Goal: Task Accomplishment & Management: Manage account settings

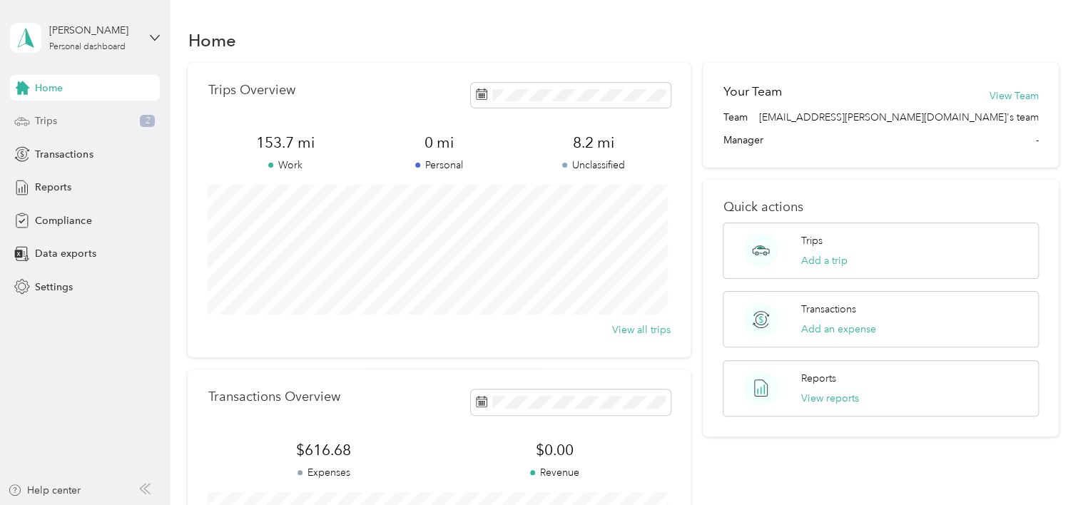
click at [40, 120] on span "Trips" at bounding box center [46, 120] width 22 height 15
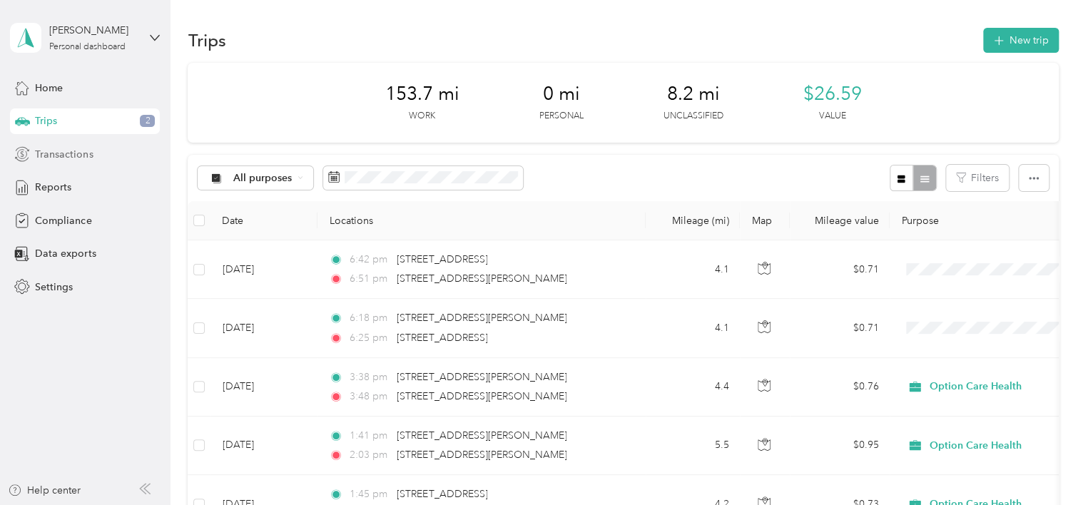
click at [57, 152] on span "Transactions" at bounding box center [64, 154] width 58 height 15
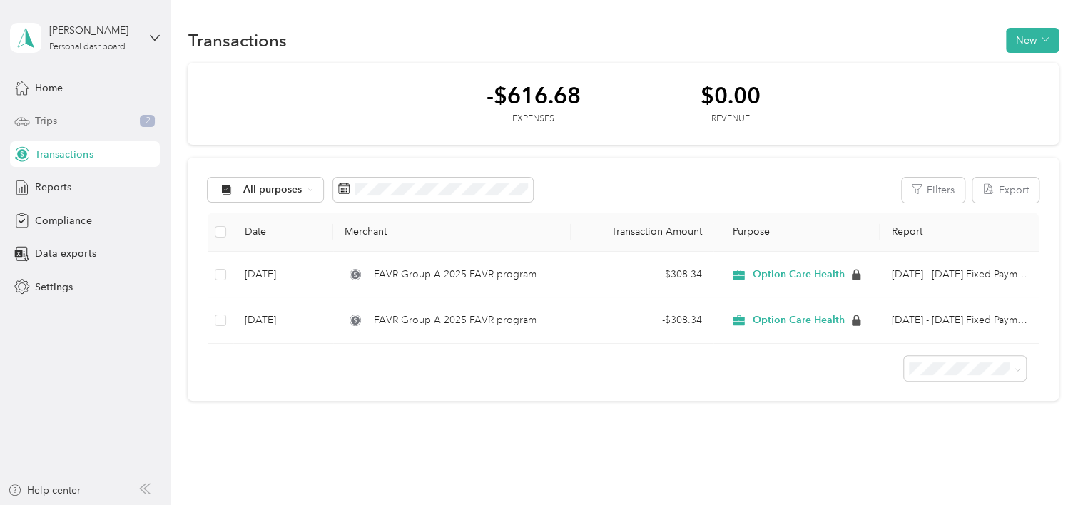
click at [46, 120] on span "Trips" at bounding box center [46, 120] width 22 height 15
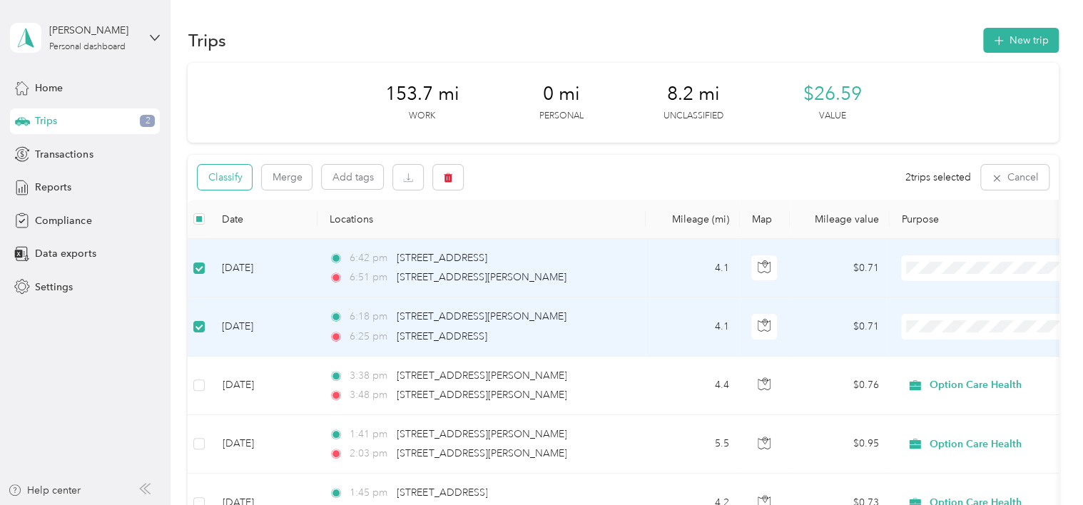
click at [227, 177] on button "Classify" at bounding box center [225, 177] width 54 height 25
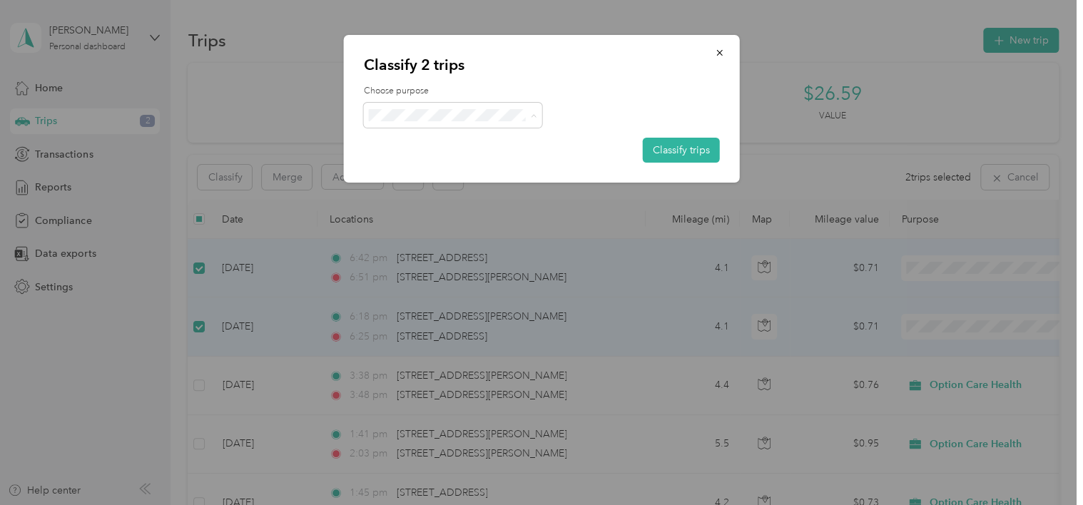
click at [415, 142] on span "Option Care Health" at bounding box center [465, 141] width 133 height 15
click at [674, 151] on button "Classify trips" at bounding box center [681, 150] width 77 height 25
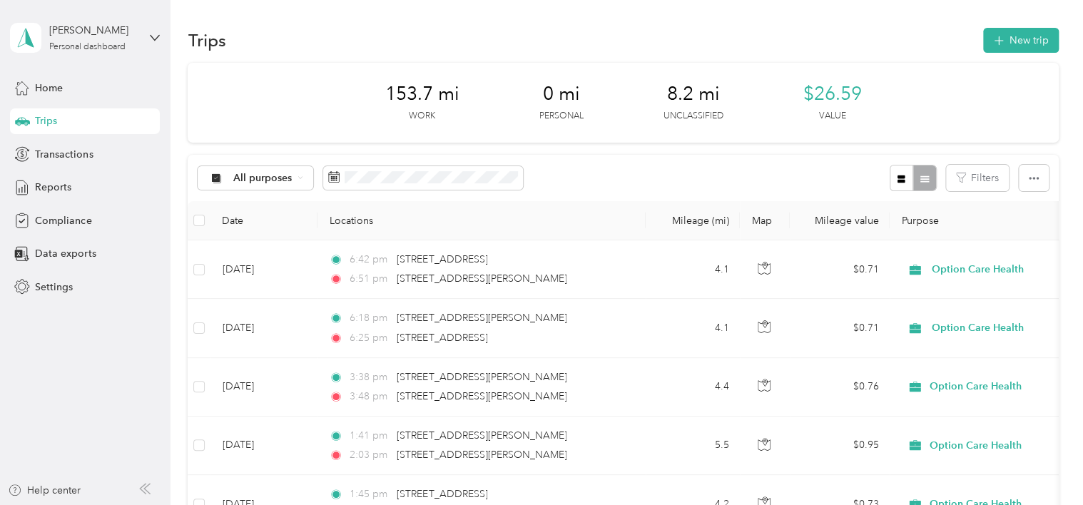
click at [287, 85] on div "153.7 mi Work 0 mi Personal 8.2 mi Unclassified $26.59 Value" at bounding box center [623, 103] width 870 height 80
click at [1029, 173] on icon "button" at bounding box center [1034, 178] width 10 height 10
click at [808, 174] on div "All purposes Filters" at bounding box center [623, 178] width 870 height 46
click at [151, 35] on icon at bounding box center [155, 37] width 9 height 5
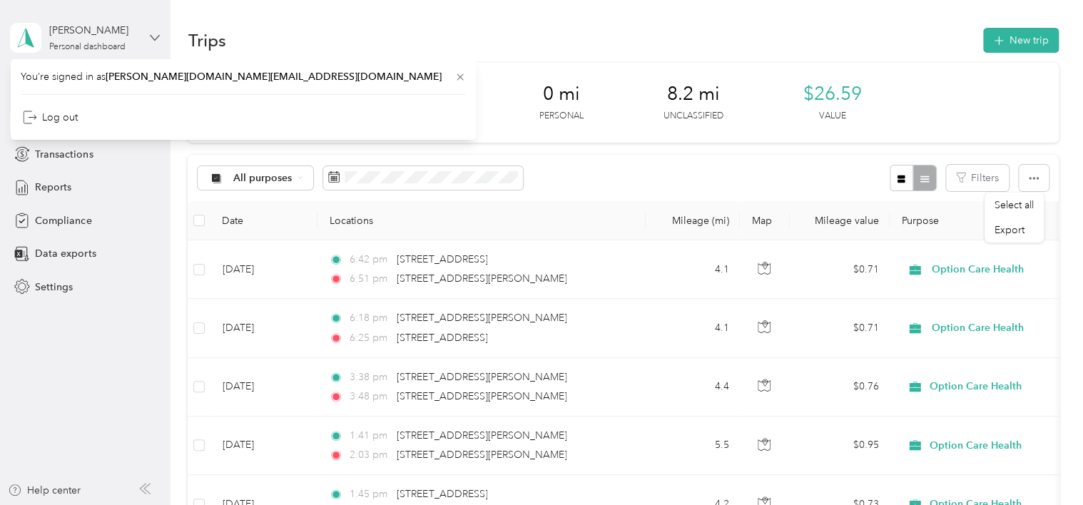
click at [151, 35] on icon at bounding box center [155, 37] width 9 height 5
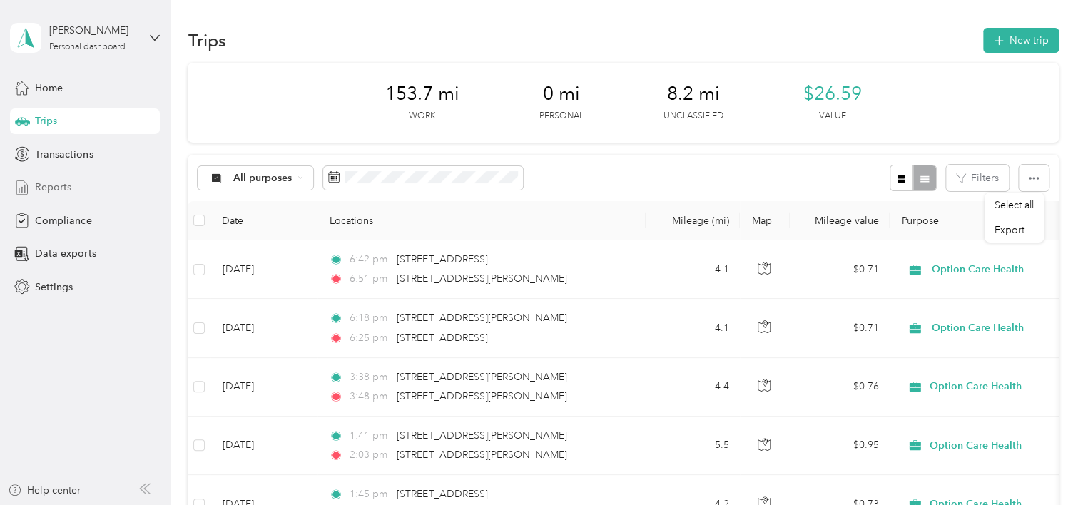
click at [46, 188] on span "Reports" at bounding box center [53, 187] width 36 height 15
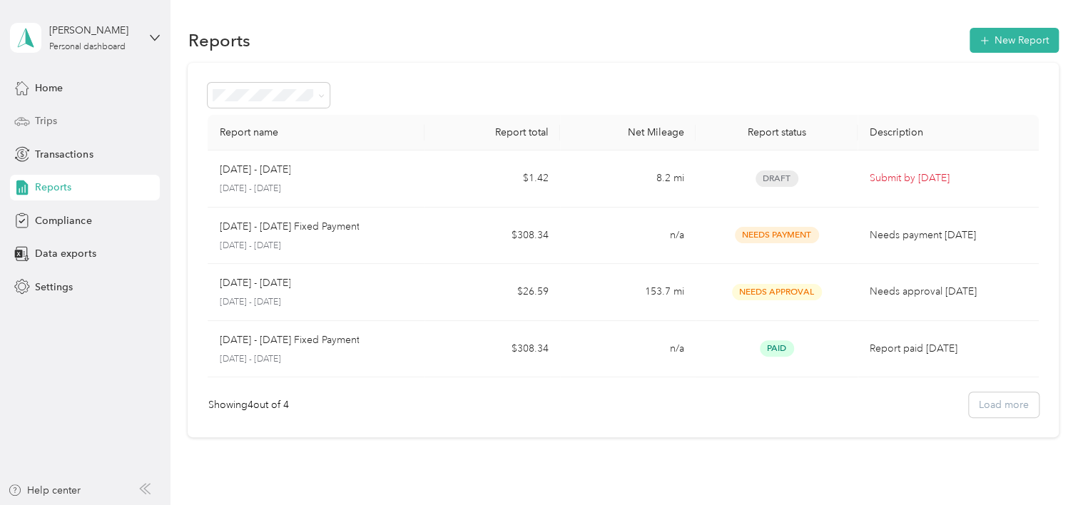
click at [39, 120] on span "Trips" at bounding box center [46, 120] width 22 height 15
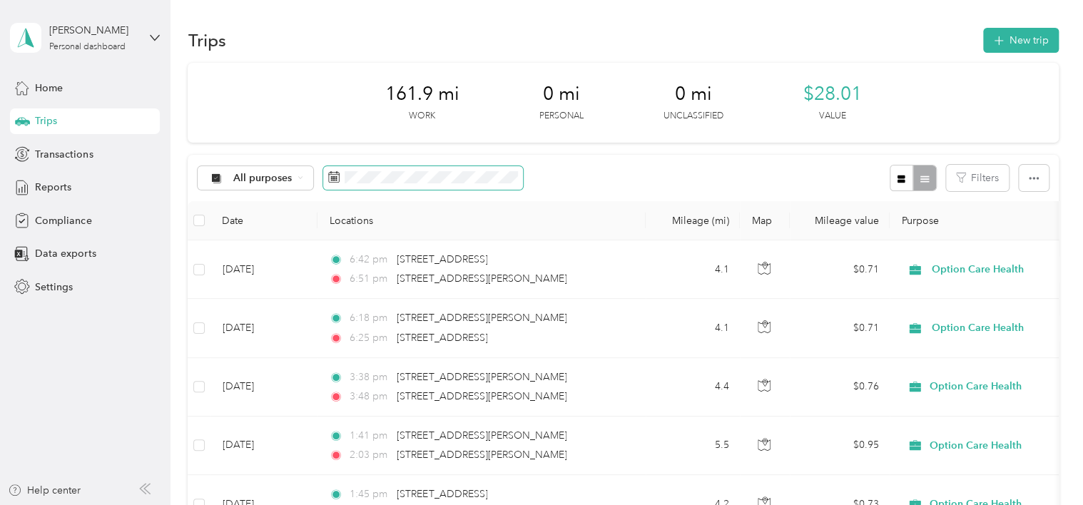
click at [332, 178] on rect at bounding box center [332, 178] width 1 height 1
click at [334, 177] on rect at bounding box center [334, 176] width 1 height 1
click at [335, 173] on icon at bounding box center [333, 176] width 11 height 11
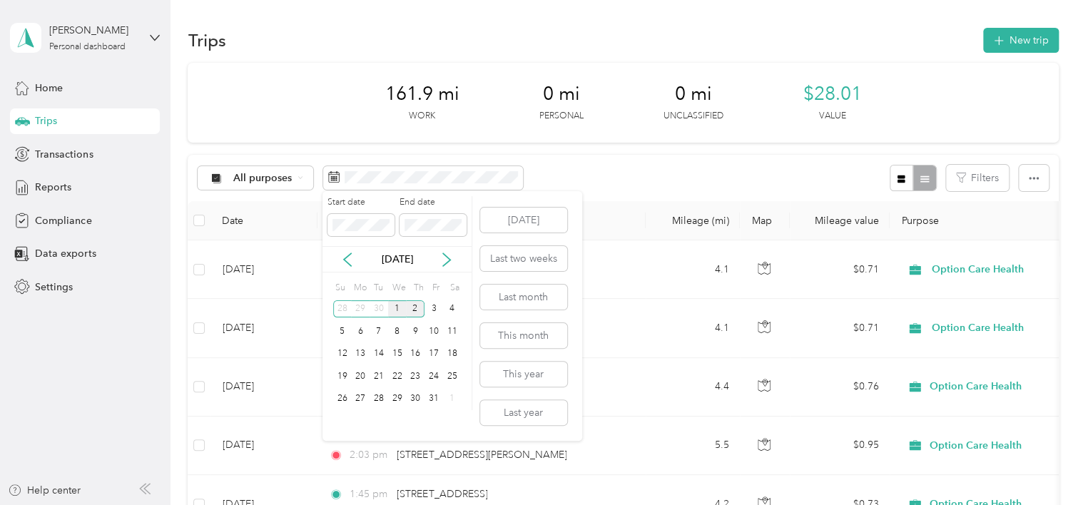
click at [394, 307] on div "1" at bounding box center [397, 309] width 19 height 18
click at [434, 397] on div "31" at bounding box center [433, 399] width 19 height 18
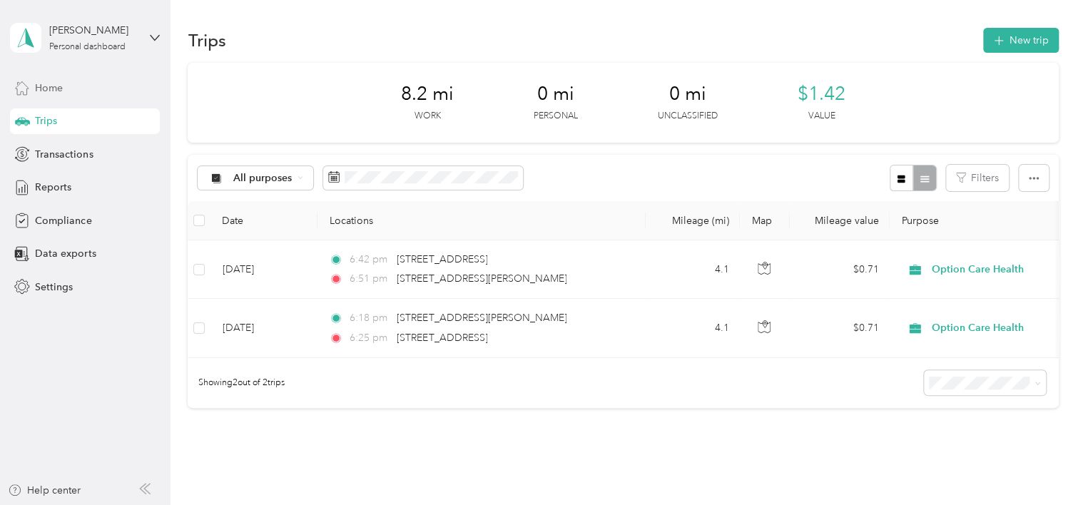
click at [45, 83] on span "Home" at bounding box center [49, 88] width 28 height 15
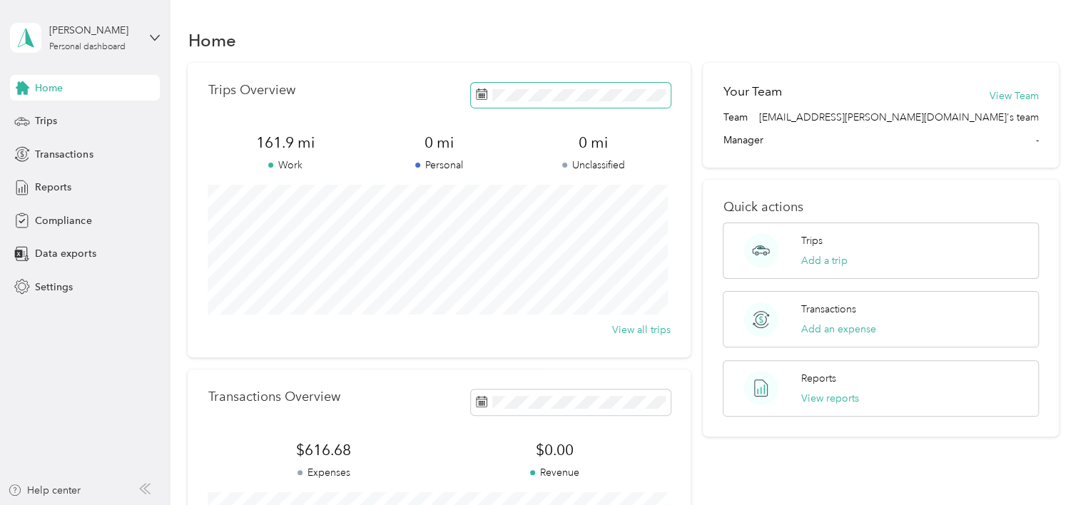
click at [479, 97] on icon at bounding box center [481, 93] width 11 height 11
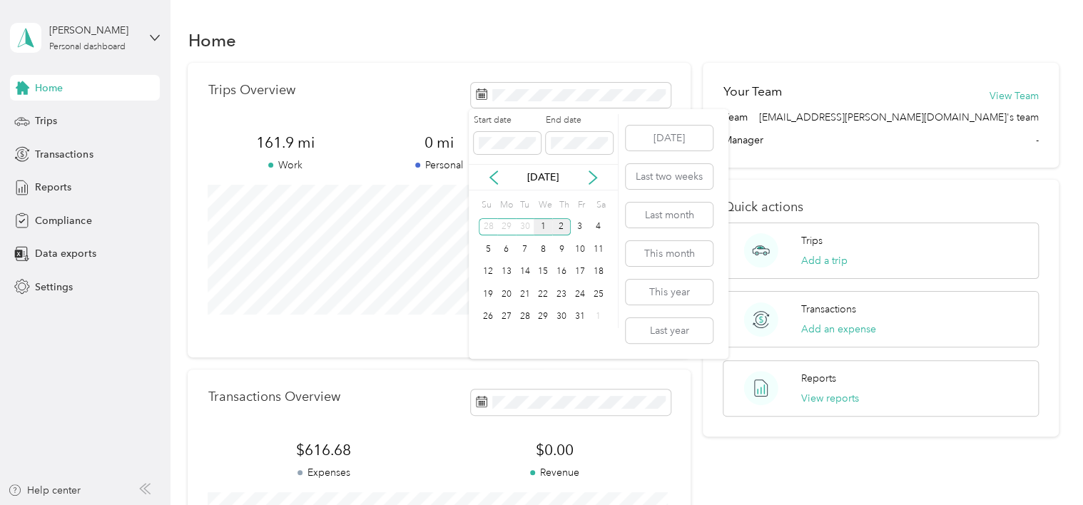
click at [543, 225] on div "1" at bounding box center [543, 227] width 19 height 18
click at [579, 317] on div "31" at bounding box center [580, 317] width 19 height 18
